Goal: Transaction & Acquisition: Purchase product/service

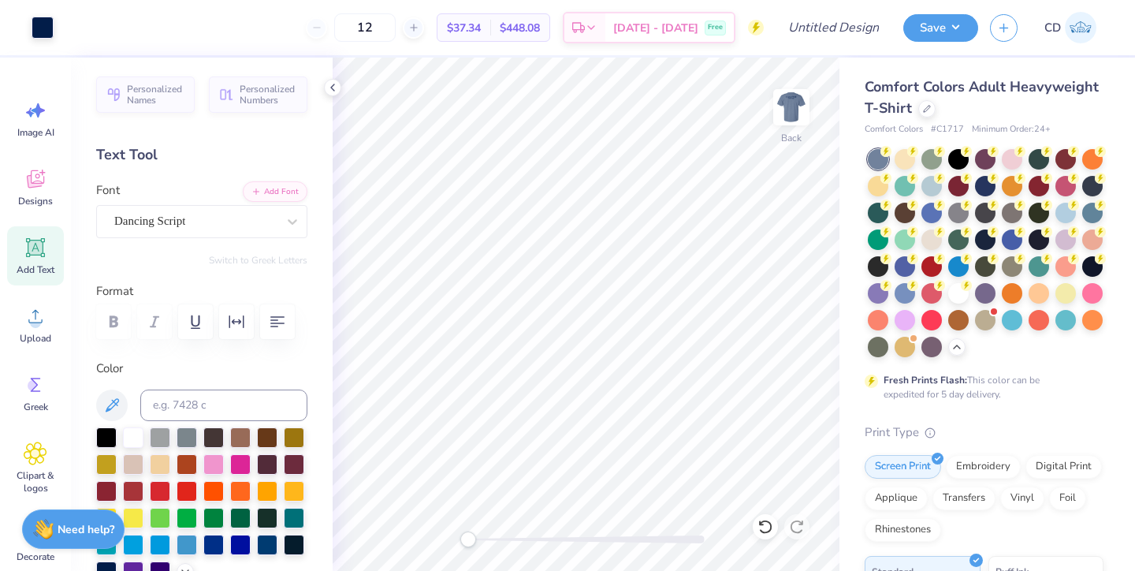
scroll to position [84, 0]
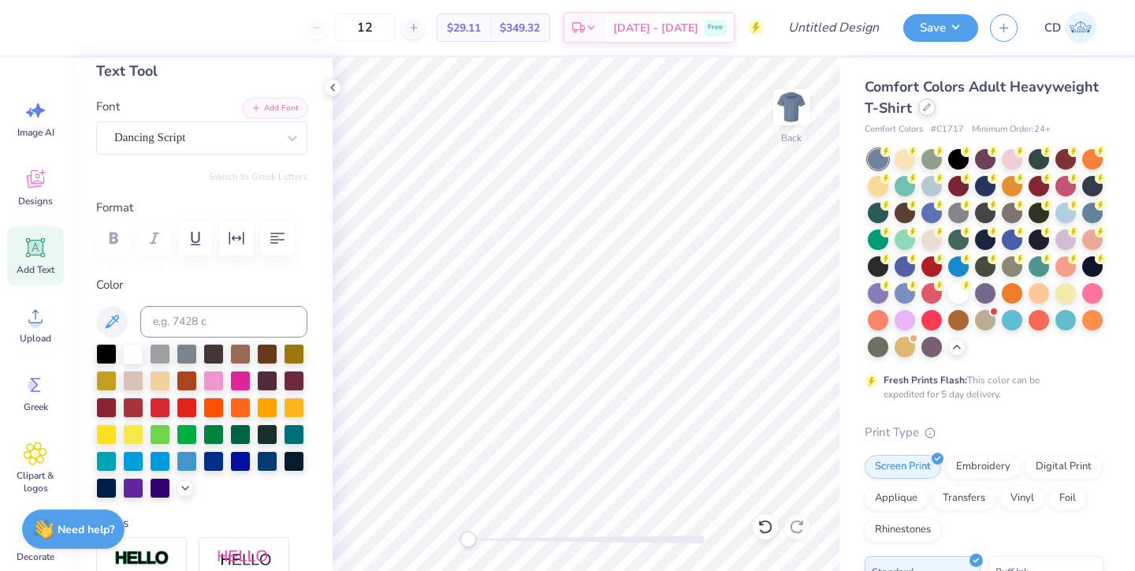
click at [926, 109] on icon at bounding box center [927, 107] width 6 height 6
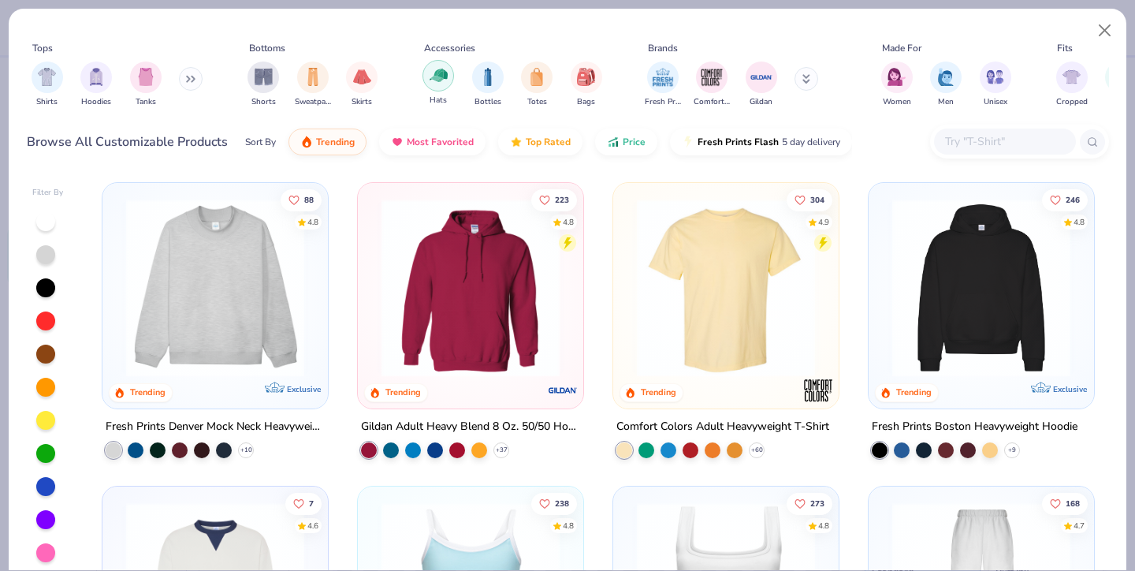
click at [446, 80] on img "filter for Hats" at bounding box center [439, 75] width 18 height 18
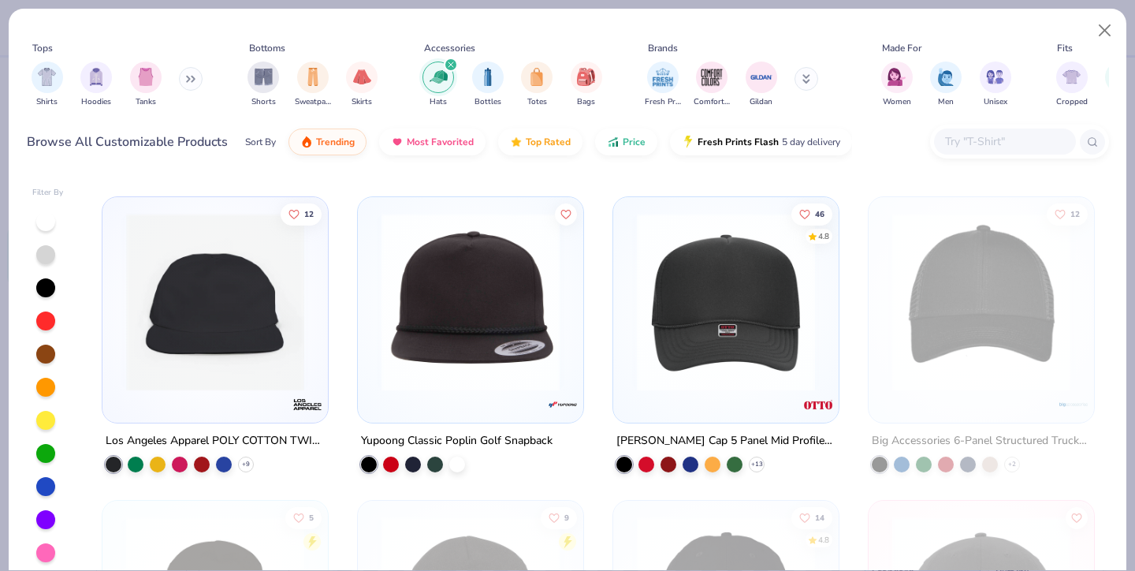
scroll to position [875, 0]
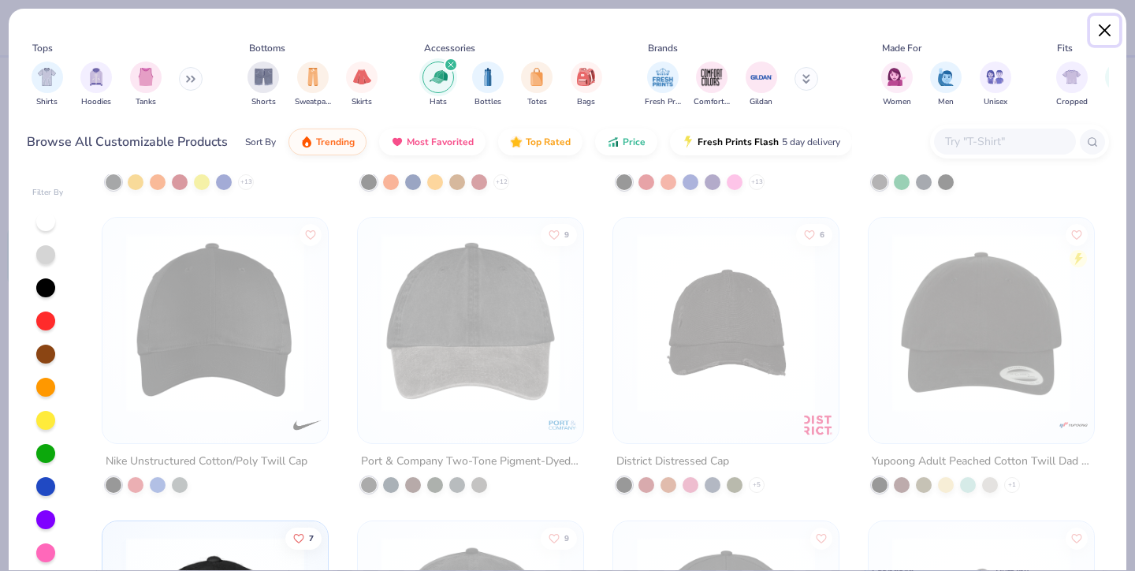
click at [1108, 27] on button "Close" at bounding box center [1105, 31] width 30 height 30
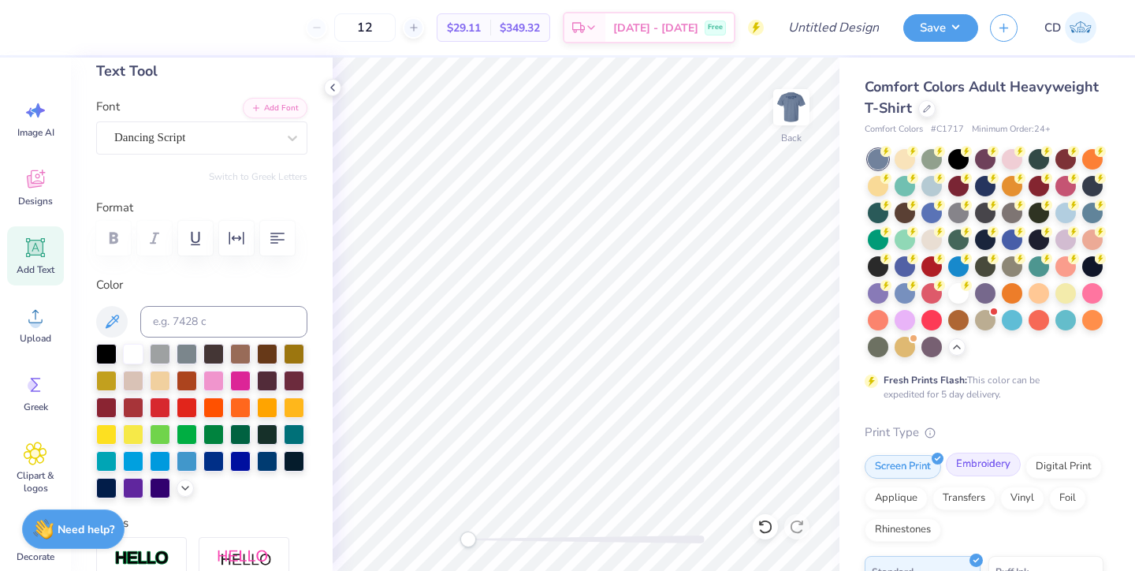
click at [963, 469] on div "Embroidery" at bounding box center [983, 465] width 75 height 24
click at [924, 109] on icon at bounding box center [927, 107] width 8 height 8
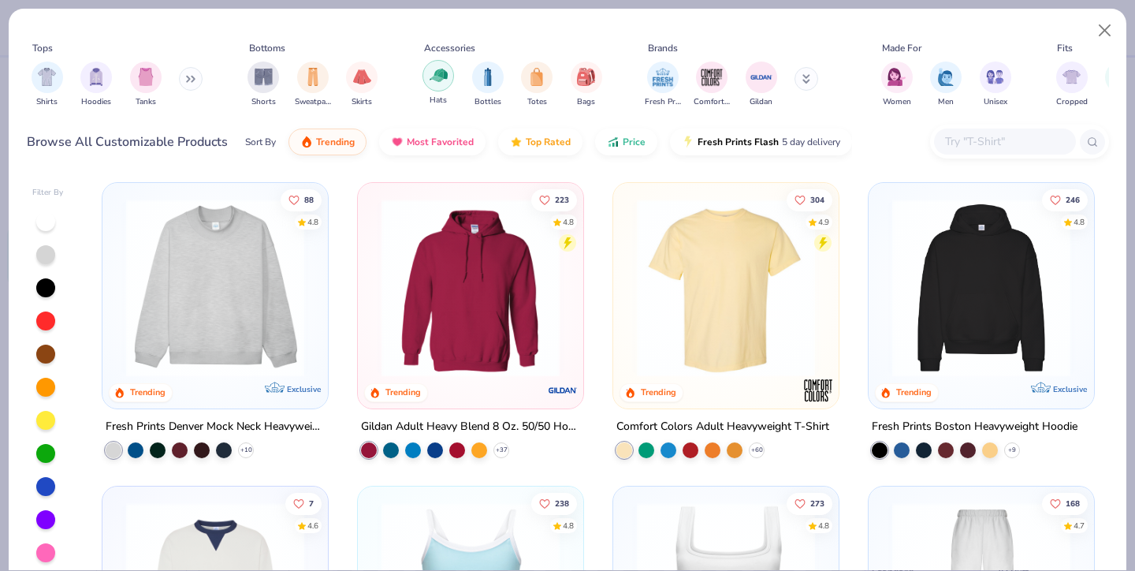
click at [438, 75] on img "filter for Hats" at bounding box center [439, 75] width 18 height 18
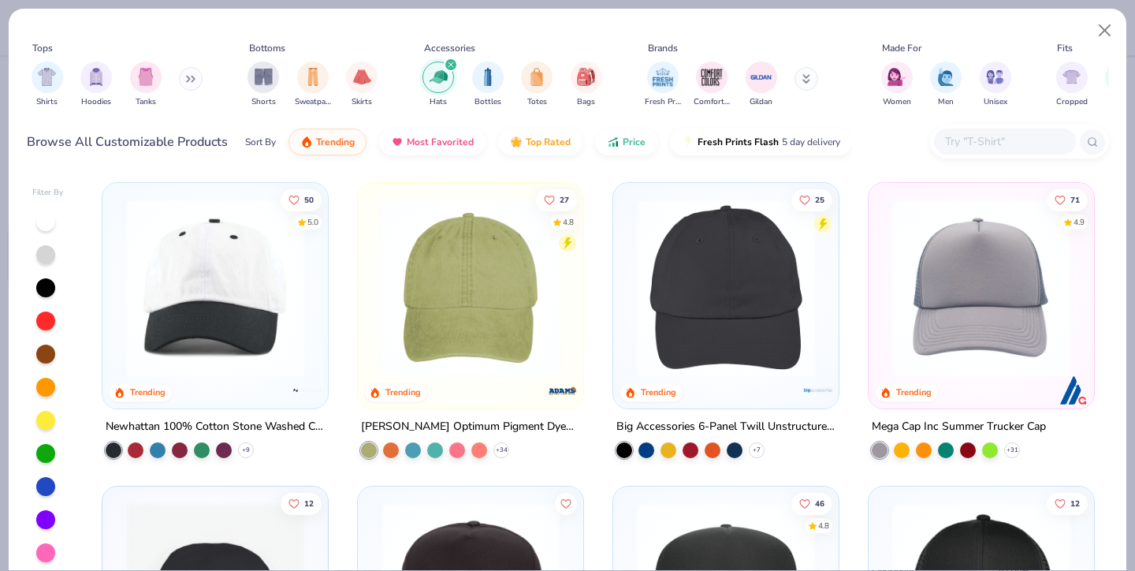
click at [513, 303] on img at bounding box center [471, 288] width 194 height 178
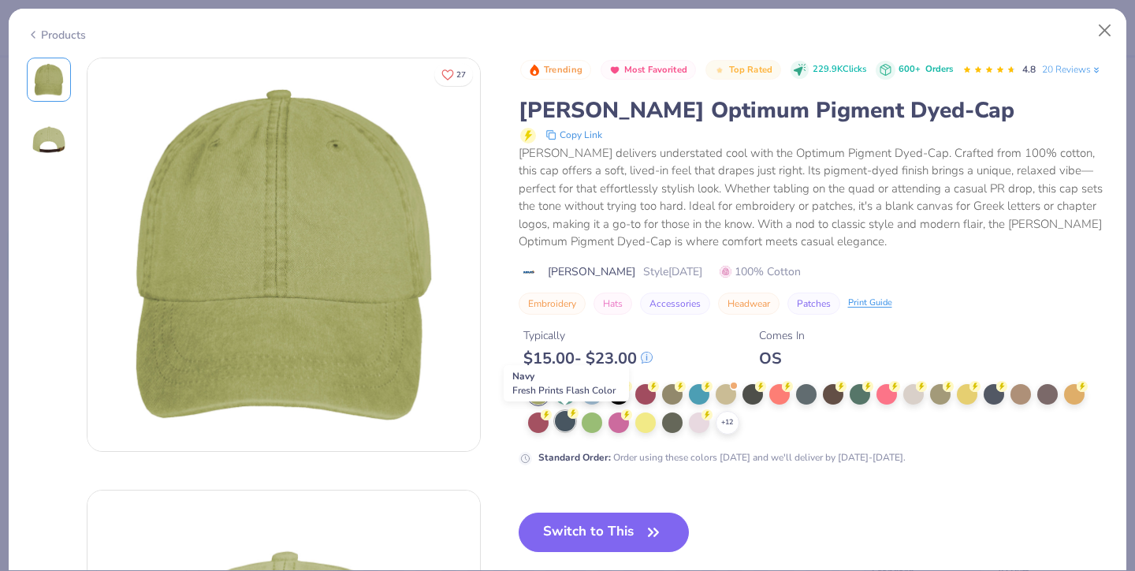
click at [562, 429] on div at bounding box center [565, 421] width 20 height 20
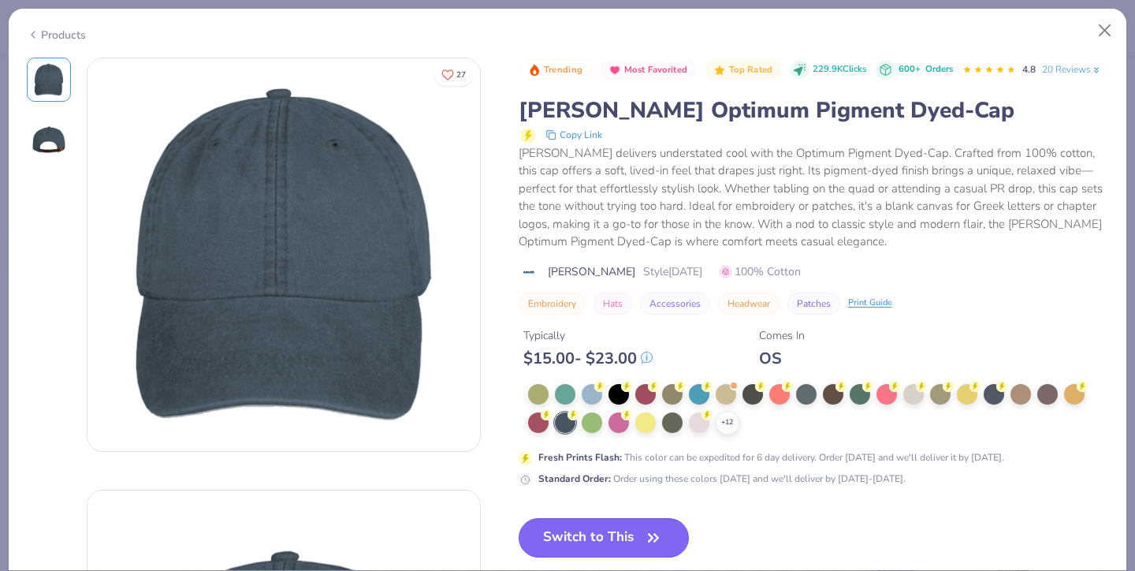
click at [596, 536] on button "Switch to This" at bounding box center [604, 537] width 171 height 39
click at [622, 534] on button "Switch to This" at bounding box center [604, 537] width 171 height 39
click at [582, 529] on button "Switch to This" at bounding box center [604, 537] width 171 height 39
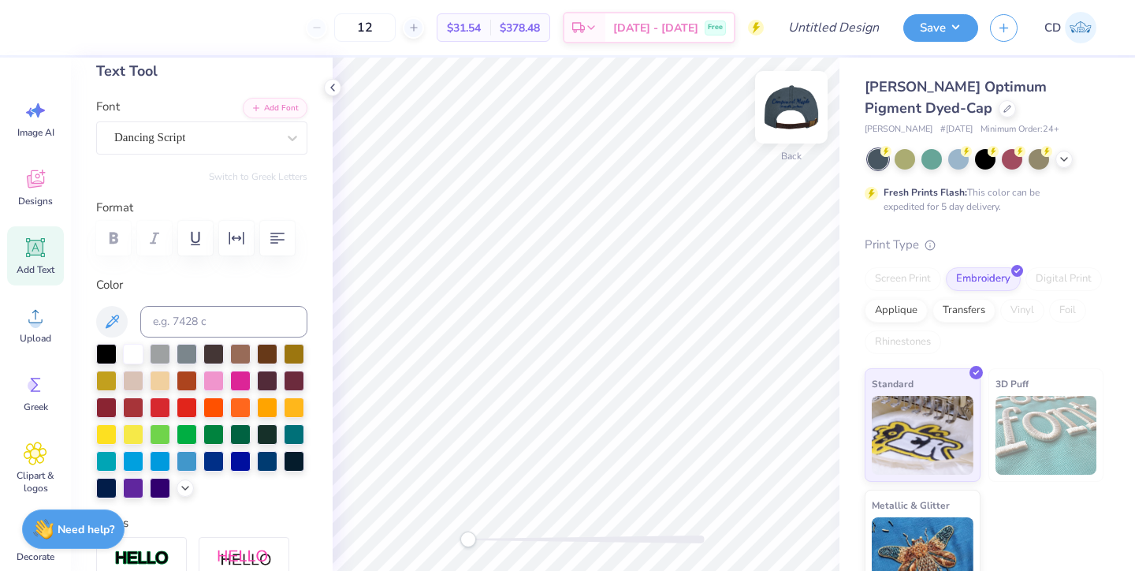
click at [789, 106] on img at bounding box center [791, 107] width 63 height 63
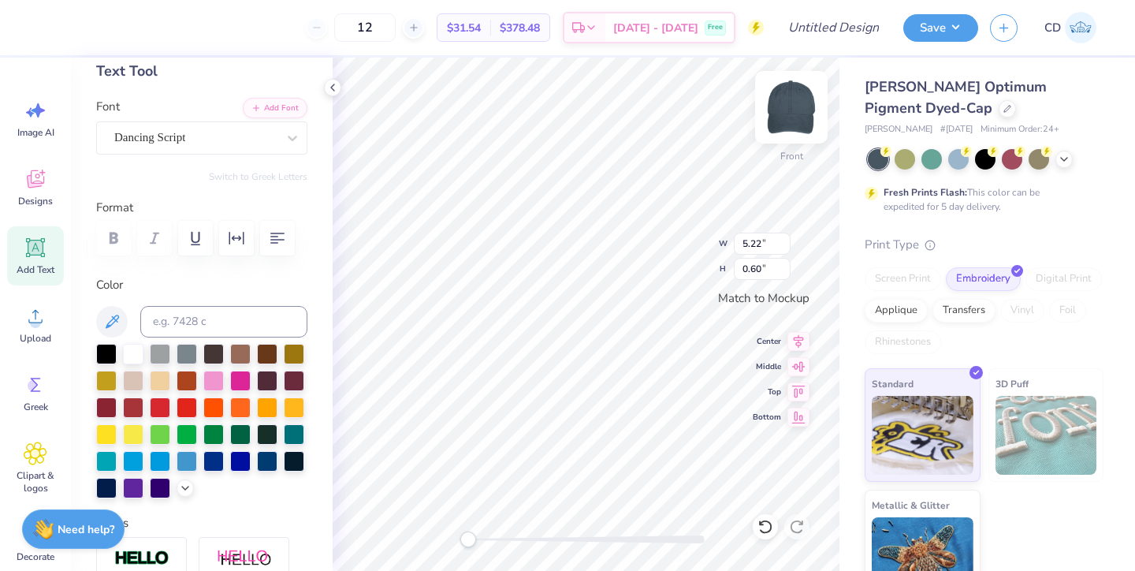
type input "5.22"
type input "0.60"
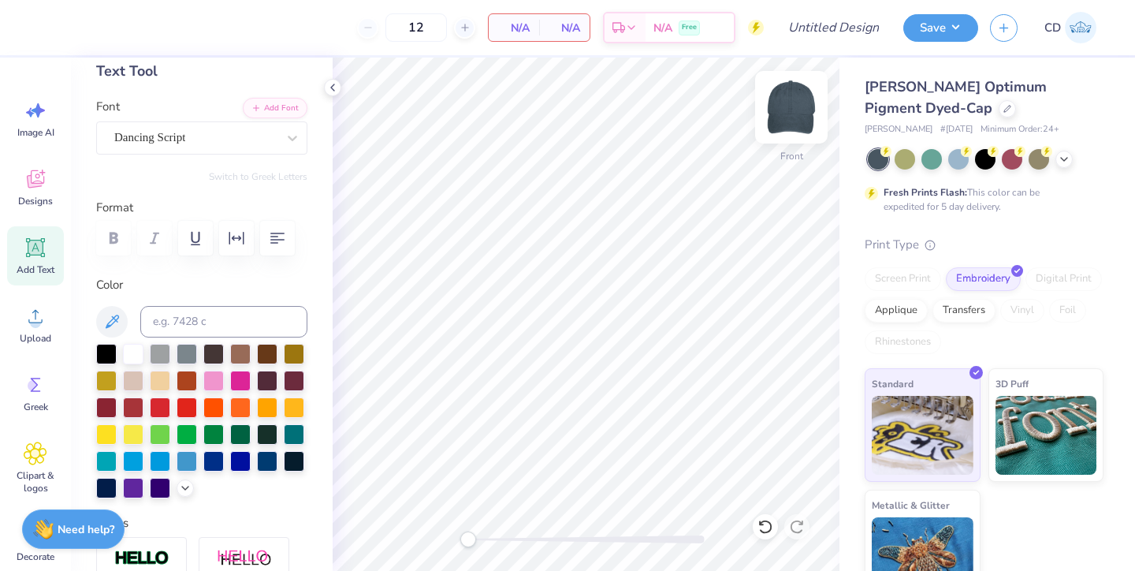
click at [786, 100] on img at bounding box center [791, 107] width 63 height 63
click at [26, 246] on icon at bounding box center [36, 248] width 24 height 24
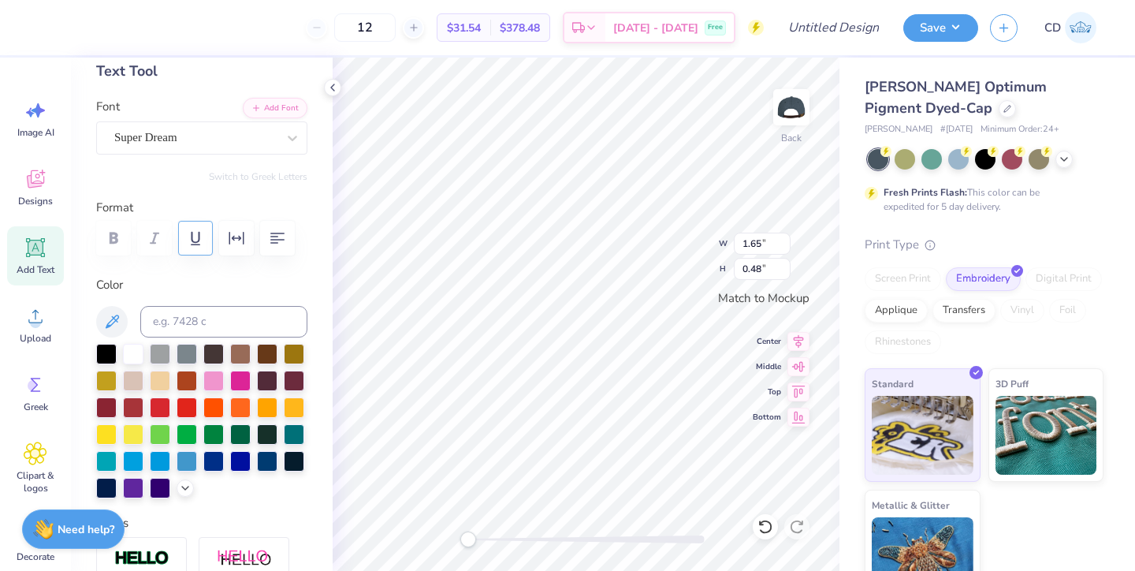
type textarea "T"
type textarea "Compound Maple"
click at [283, 136] on div at bounding box center [292, 138] width 28 height 28
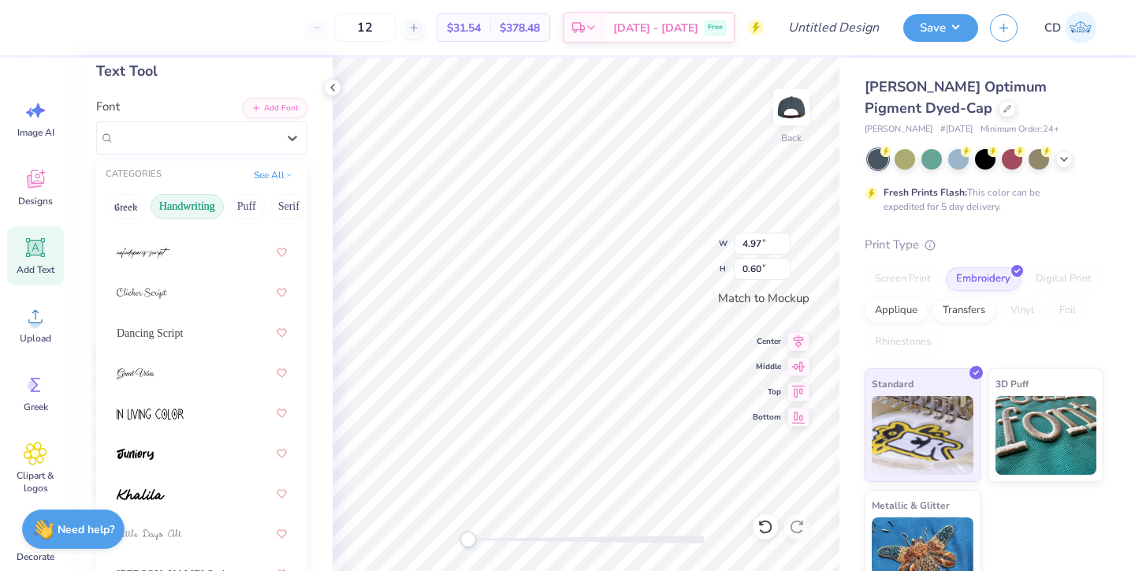
scroll to position [243, 0]
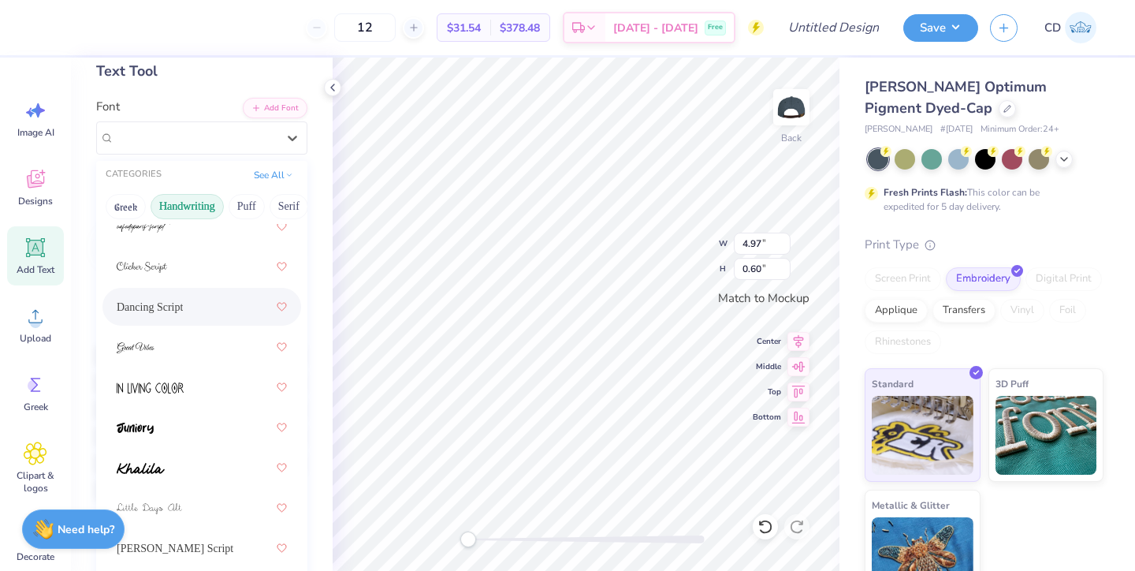
click at [207, 317] on div "Dancing Script" at bounding box center [202, 306] width 170 height 28
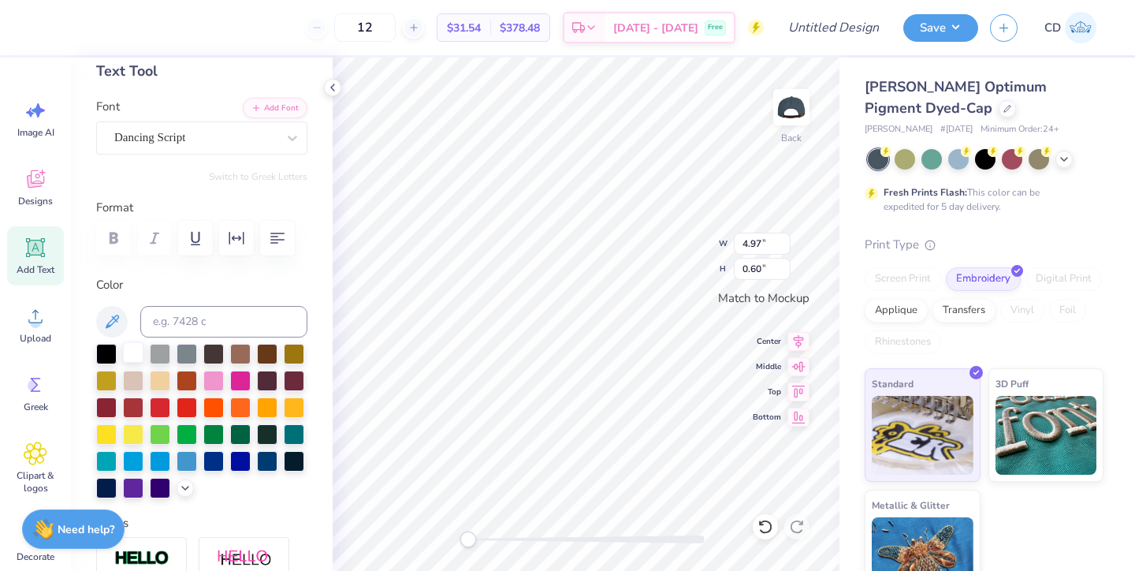
click at [131, 352] on div at bounding box center [133, 352] width 20 height 20
click at [32, 236] on icon at bounding box center [36, 248] width 24 height 24
type textarea "T"
type textarea "[GEOGRAPHIC_DATA], [US_STATE]"
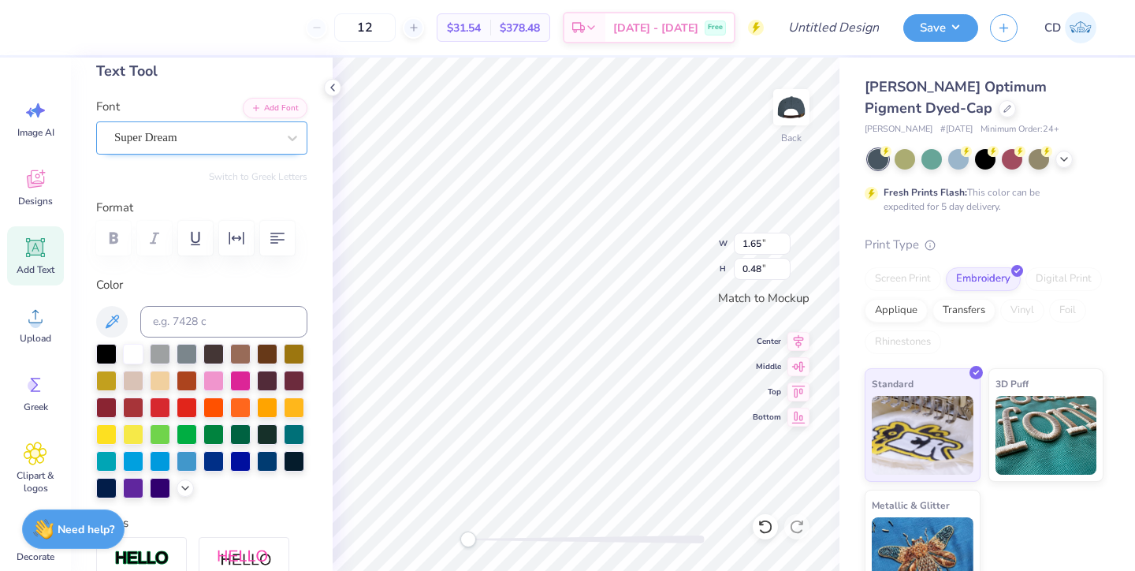
click at [248, 130] on div "Super Dream" at bounding box center [196, 137] width 166 height 24
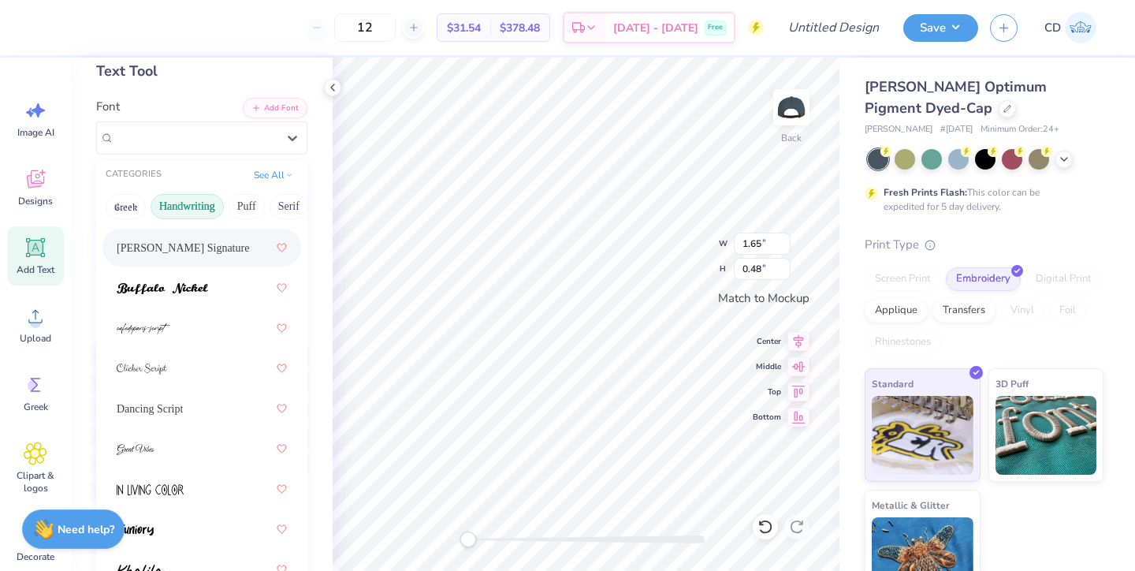
scroll to position [181, 0]
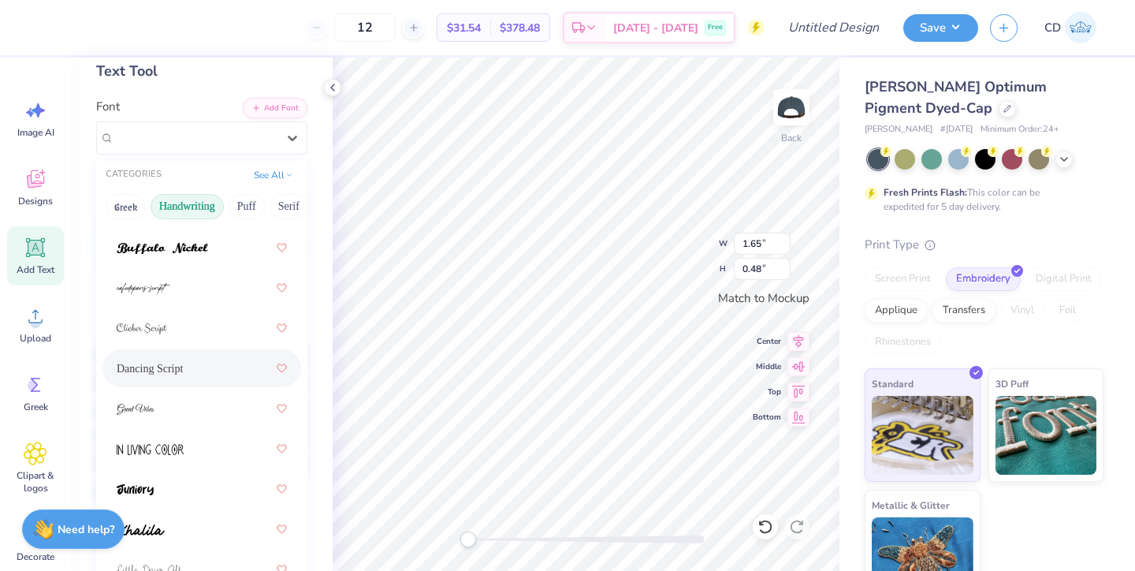
click at [184, 377] on div "Dancing Script" at bounding box center [202, 368] width 170 height 28
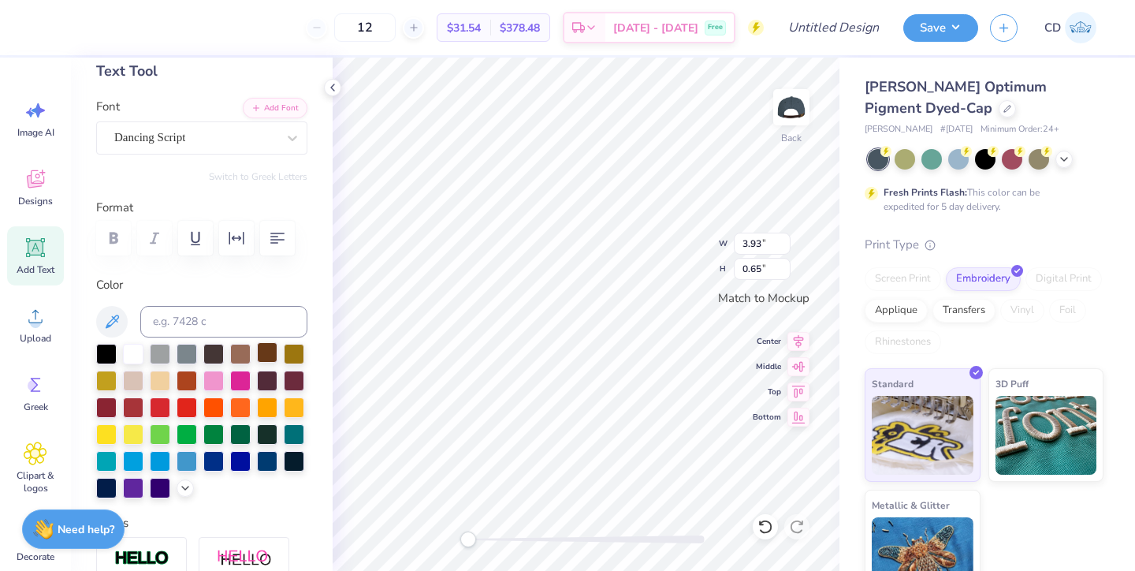
type input "3.93"
type input "0.65"
